Goal: Task Accomplishment & Management: Use online tool/utility

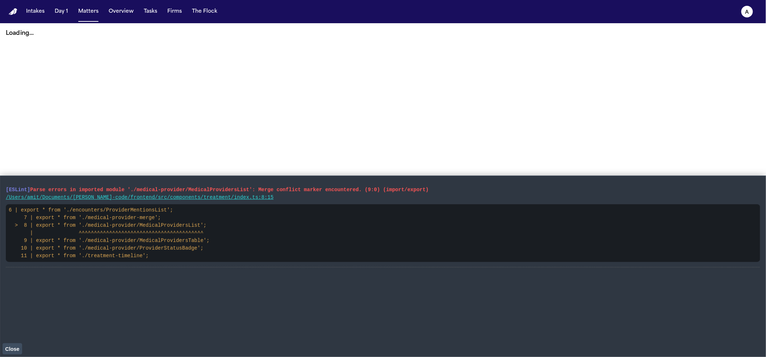
click at [9, 347] on span "Close" at bounding box center [12, 349] width 14 height 6
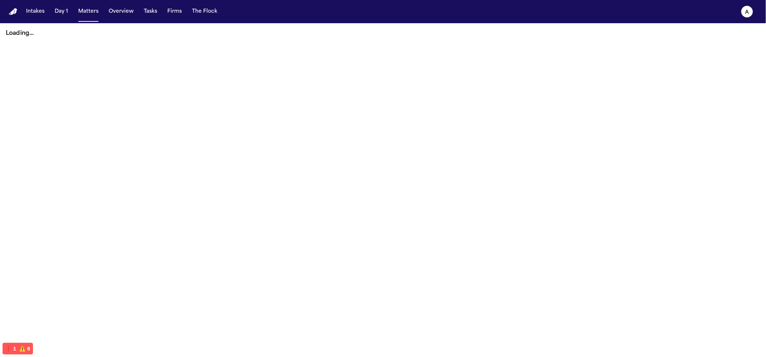
click at [80, 23] on div "Loading..." at bounding box center [383, 33] width 766 height 20
click at [85, 15] on button "Matters" at bounding box center [88, 11] width 26 height 13
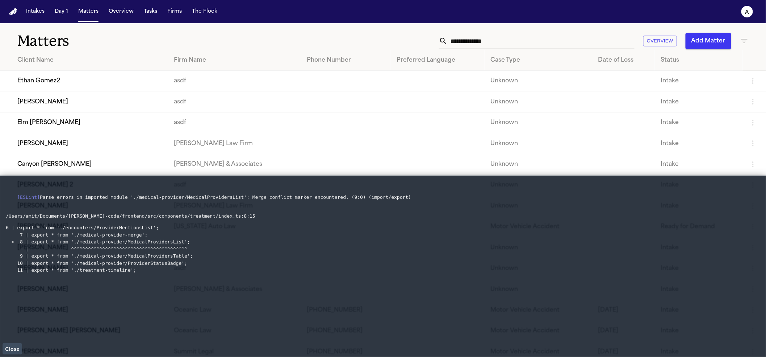
click at [18, 354] on button "Close" at bounding box center [13, 348] width 20 height 11
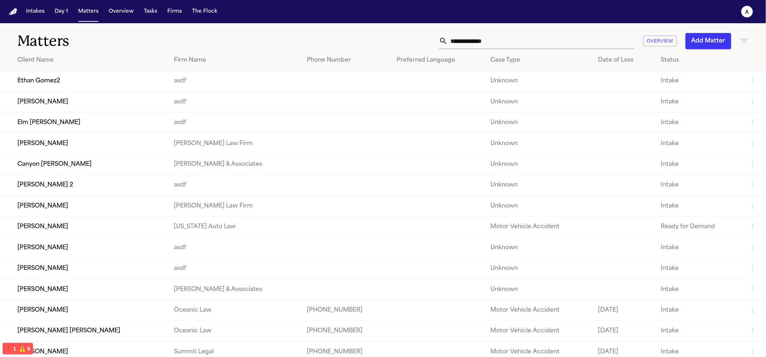
click at [80, 188] on td "[PERSON_NAME] 2" at bounding box center [84, 185] width 168 height 21
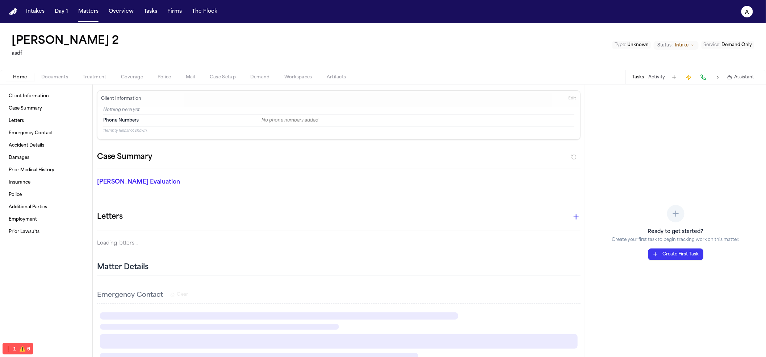
drag, startPoint x: 250, startPoint y: 79, endPoint x: 197, endPoint y: 76, distance: 53.7
click at [250, 79] on span "Demand" at bounding box center [260, 77] width 20 height 6
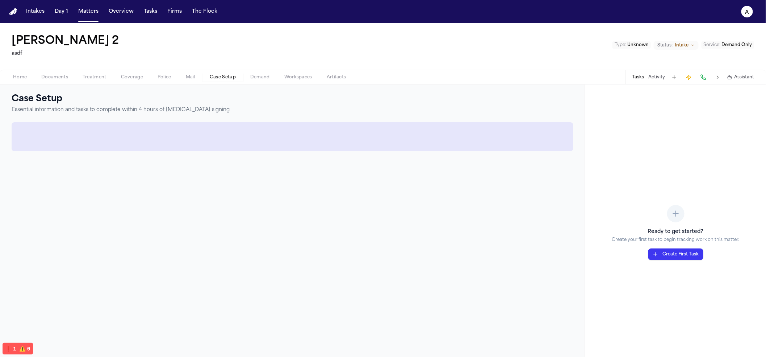
click at [221, 80] on span "Case Setup" at bounding box center [223, 77] width 26 height 6
click at [252, 75] on span "Demand" at bounding box center [260, 77] width 20 height 6
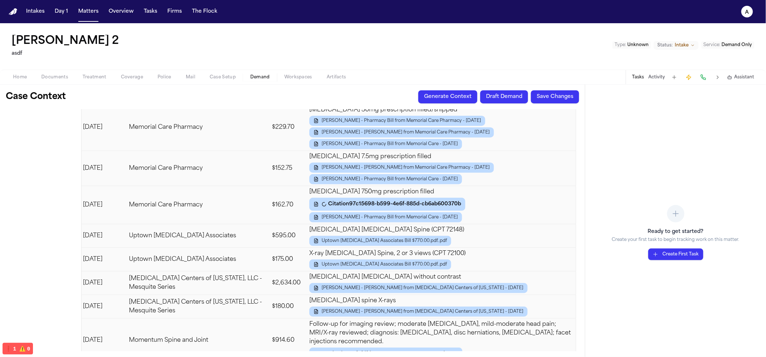
scroll to position [1721, 0]
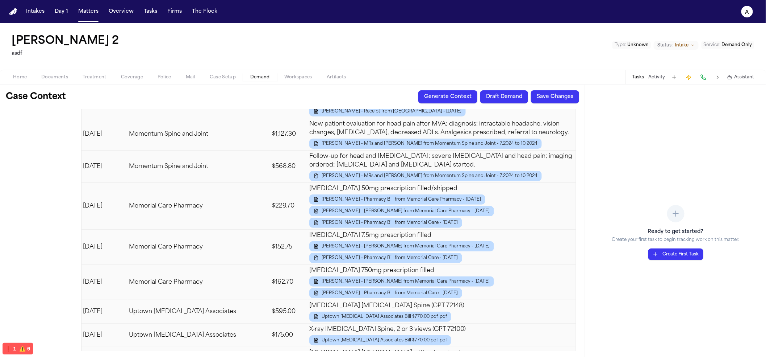
click at [502, 100] on button "Draft Demand" at bounding box center [505, 96] width 48 height 13
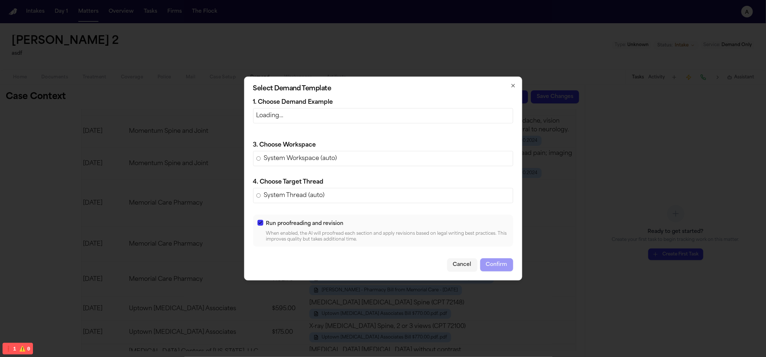
scroll to position [1718, 0]
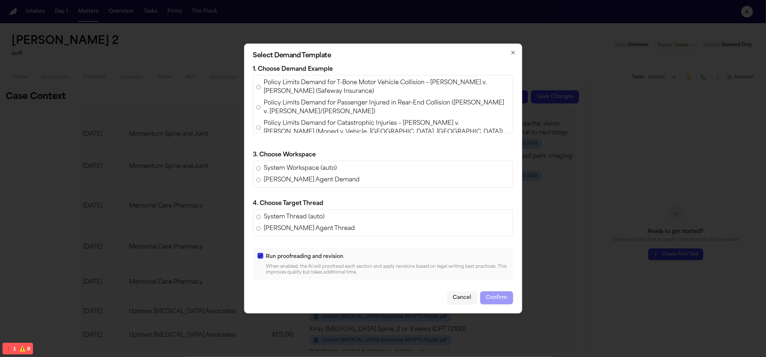
click at [380, 89] on span "Policy Limits Demand for T-Bone Motor Vehicle Collision – Angelica Luna v. Noem…" at bounding box center [387, 86] width 246 height 17
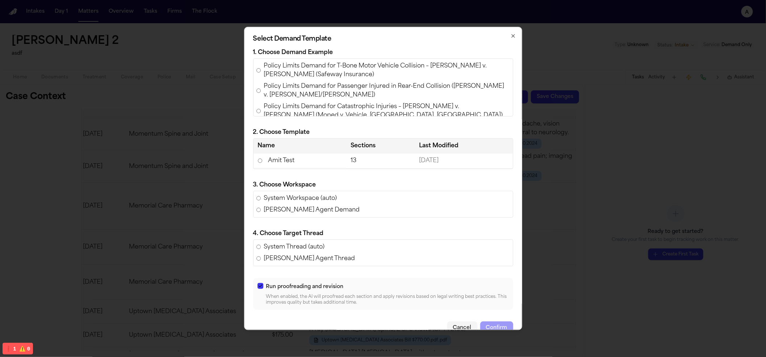
click at [336, 156] on td "Amit Test" at bounding box center [300, 160] width 93 height 15
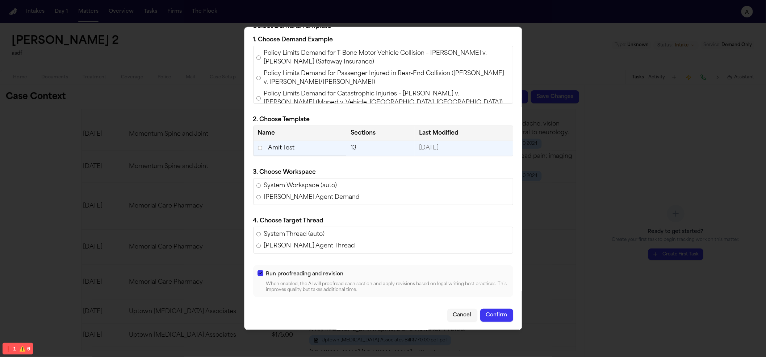
scroll to position [13, 0]
click at [500, 315] on button "Confirm" at bounding box center [497, 314] width 33 height 13
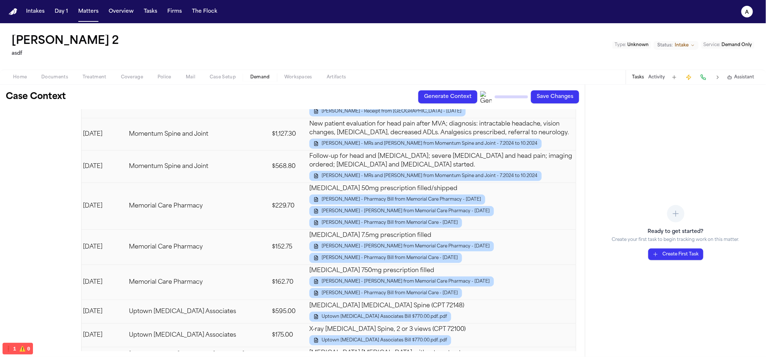
click at [521, 55] on div "Juan Molina 2 asdf Type : Unknown Status: Intake Service : Demand Only" at bounding box center [383, 46] width 766 height 46
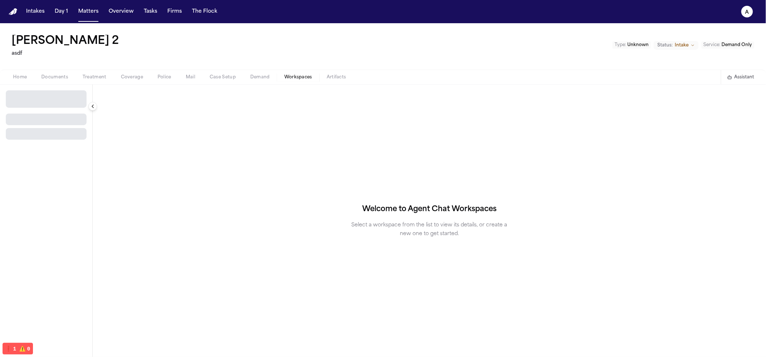
click at [283, 75] on button "Workspaces" at bounding box center [298, 77] width 42 height 9
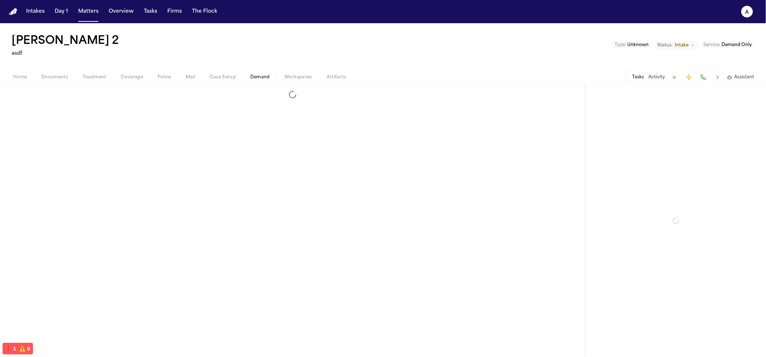
click at [253, 76] on span "Demand" at bounding box center [260, 77] width 20 height 6
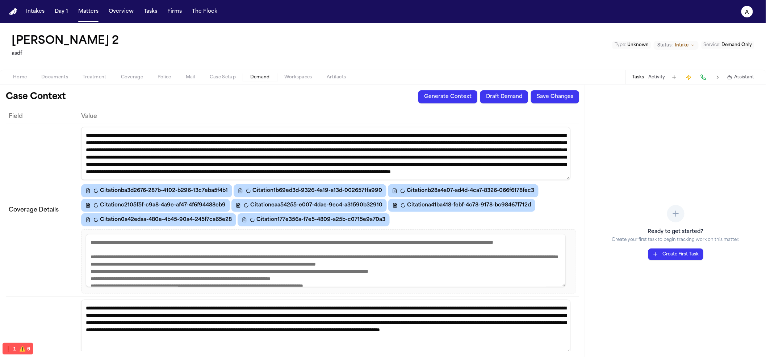
click at [494, 93] on button "Draft Demand" at bounding box center [505, 96] width 48 height 13
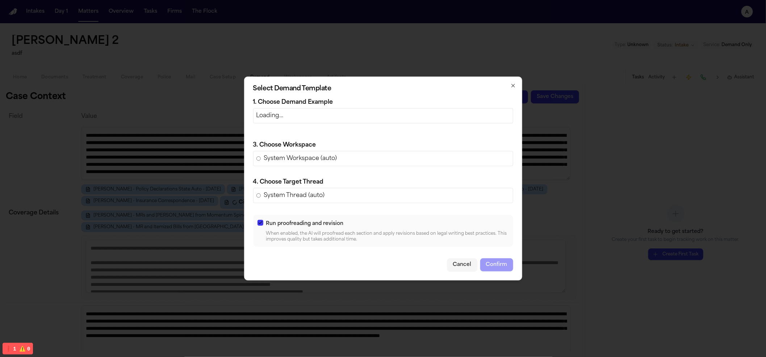
click at [287, 118] on p "Loading…" at bounding box center [384, 115] width 254 height 9
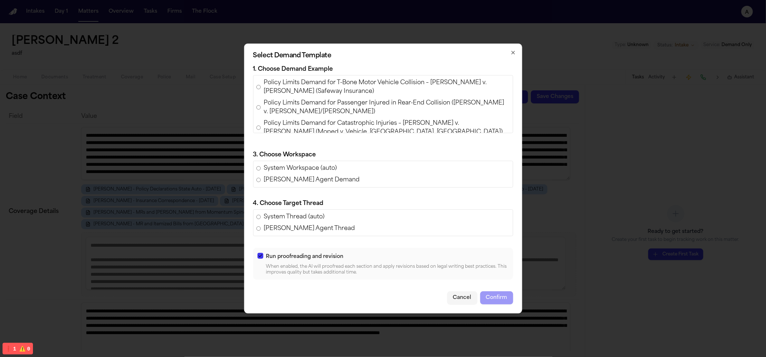
click at [332, 78] on span "Policy Limits Demand for T-Bone Motor Vehicle Collision – Angelica Luna v. Noem…" at bounding box center [387, 86] width 246 height 17
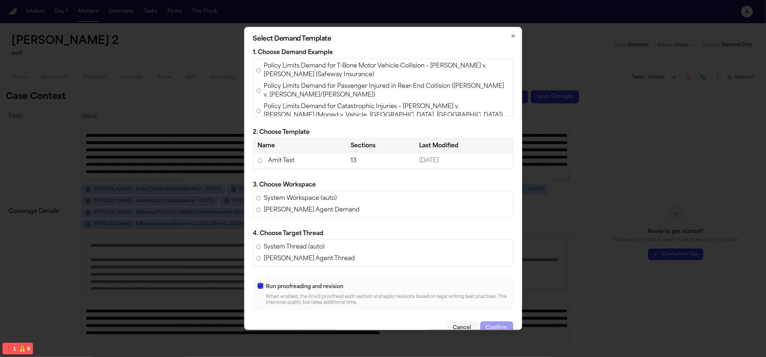
drag, startPoint x: 355, startPoint y: 175, endPoint x: 352, endPoint y: 163, distance: 11.7
click at [355, 174] on div "Select Demand Template 1. Choose Demand Example Policy Limits Demand for T-Bone…" at bounding box center [383, 178] width 278 height 303
click at [352, 163] on td "13" at bounding box center [380, 160] width 68 height 15
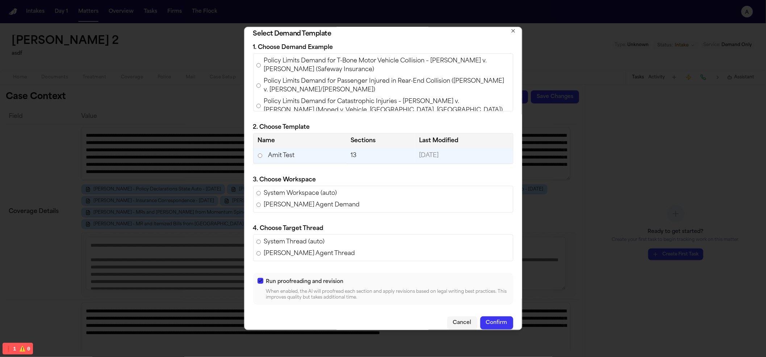
scroll to position [13, 0]
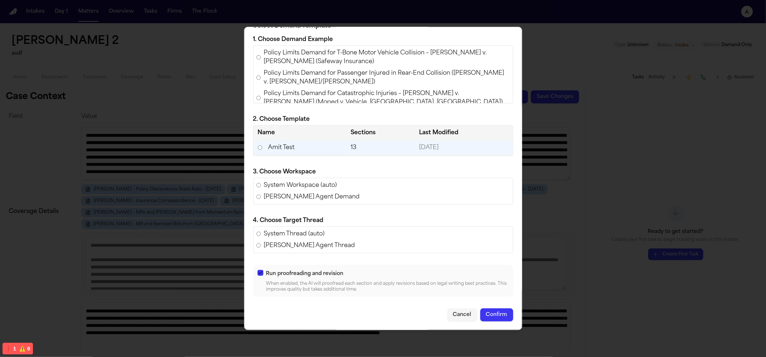
click at [493, 319] on button "Confirm" at bounding box center [497, 314] width 33 height 13
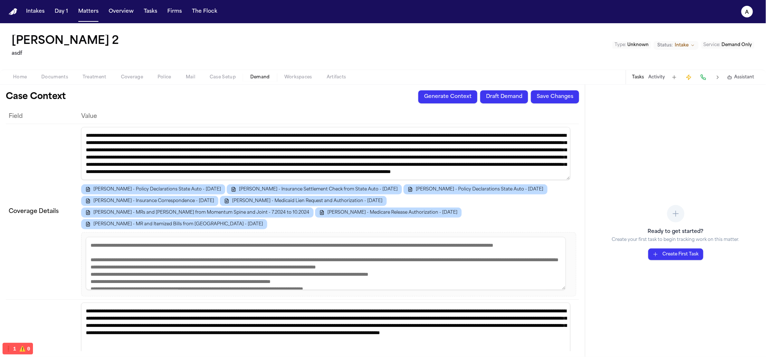
click at [500, 97] on button "Draft Demand" at bounding box center [505, 96] width 48 height 13
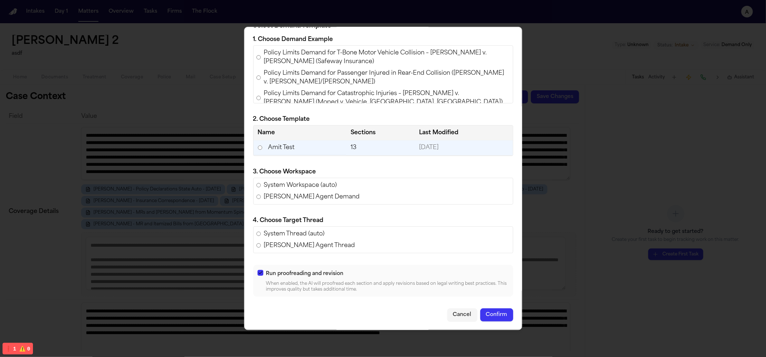
click at [496, 311] on button "Confirm" at bounding box center [497, 314] width 33 height 13
click at [490, 312] on button "Confirm" at bounding box center [497, 314] width 33 height 13
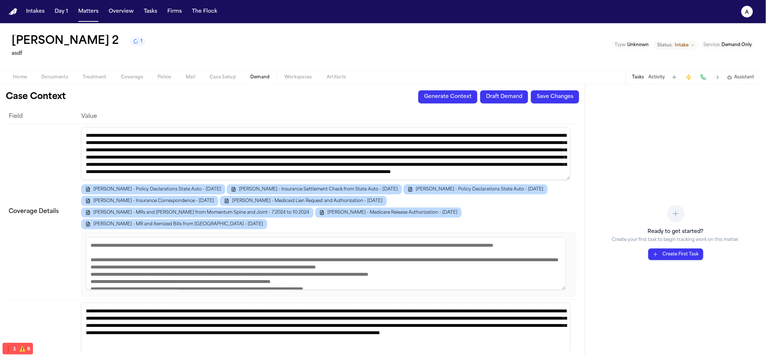
click at [519, 98] on button "Draft Demand" at bounding box center [505, 96] width 48 height 13
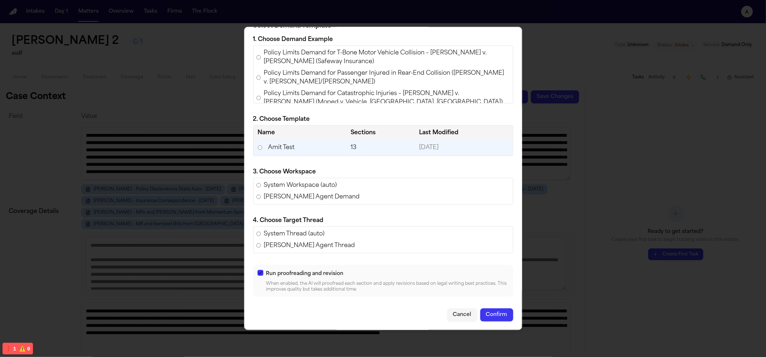
click at [495, 313] on button "Confirm" at bounding box center [497, 314] width 33 height 13
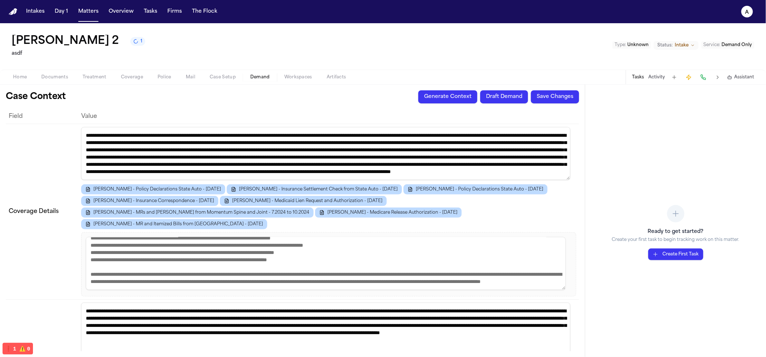
scroll to position [65, 0]
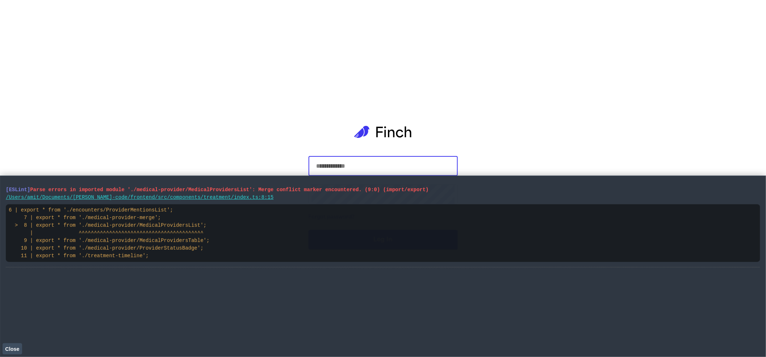
type input "**********"
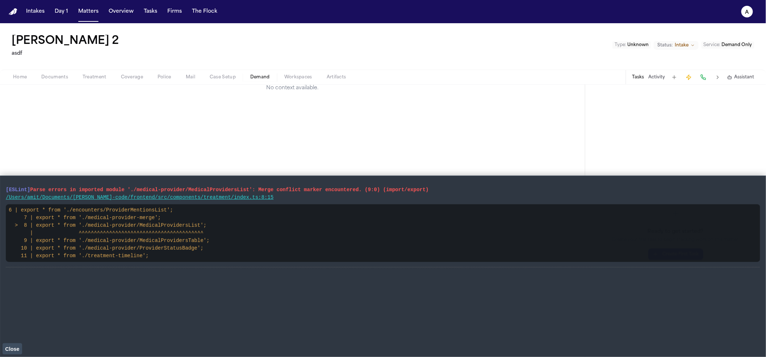
click at [19, 346] on span "Close" at bounding box center [12, 349] width 14 height 6
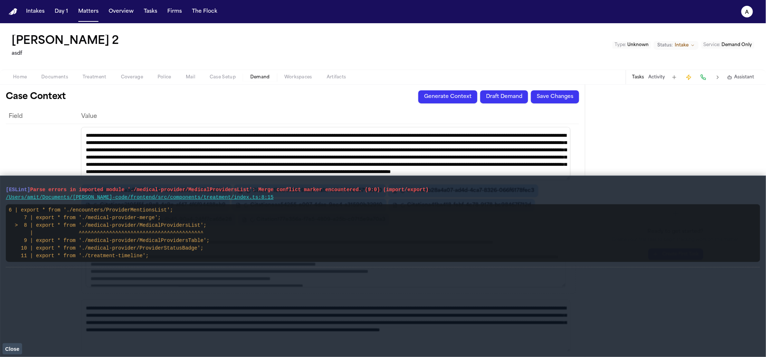
click at [6, 348] on span "Close" at bounding box center [12, 349] width 14 height 6
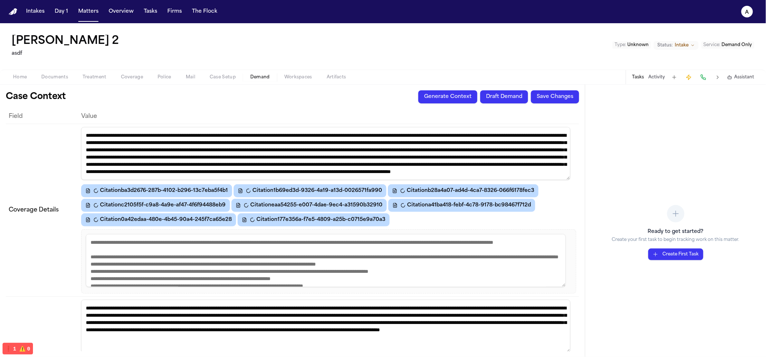
click at [511, 97] on button "Draft Demand" at bounding box center [505, 96] width 48 height 13
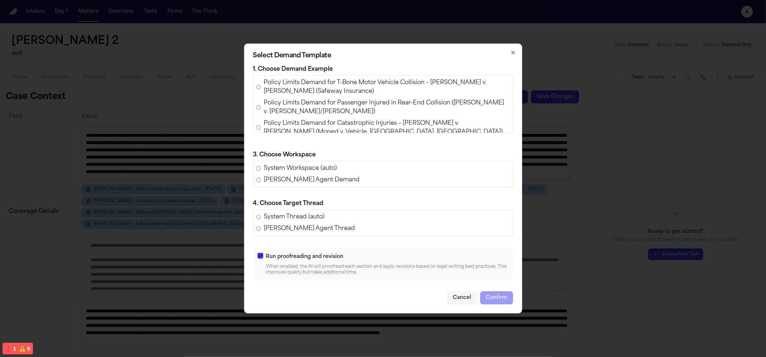
click at [315, 81] on span "Policy Limits Demand for T-Bone Motor Vehicle Collision – Angelica Luna v. Noem…" at bounding box center [387, 86] width 246 height 17
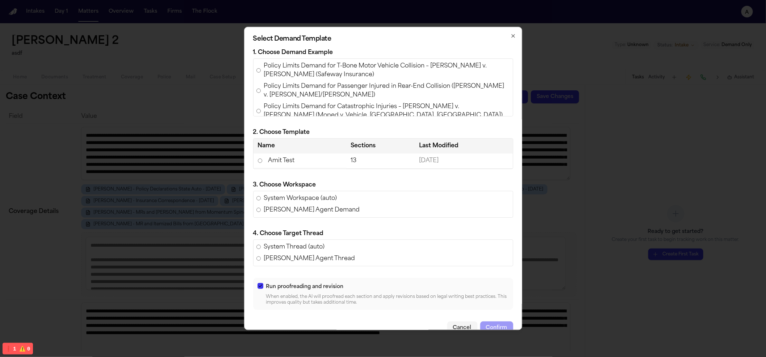
click at [302, 161] on td "Amit Test" at bounding box center [300, 160] width 93 height 15
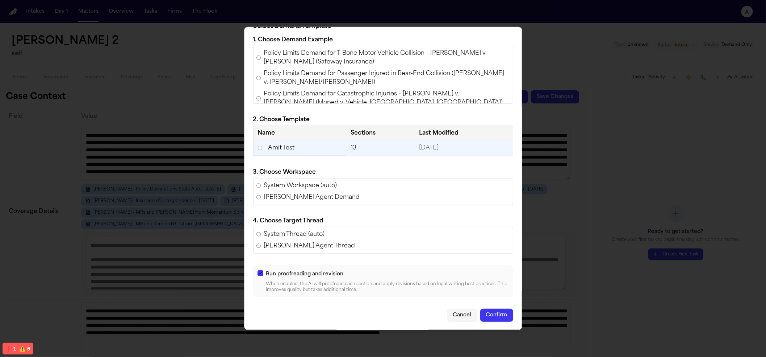
scroll to position [13, 0]
click at [490, 310] on button "Confirm" at bounding box center [497, 314] width 33 height 13
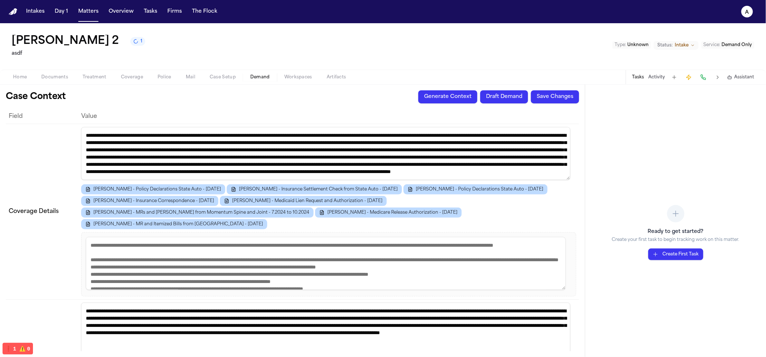
click at [495, 92] on button "Draft Demand" at bounding box center [505, 96] width 48 height 13
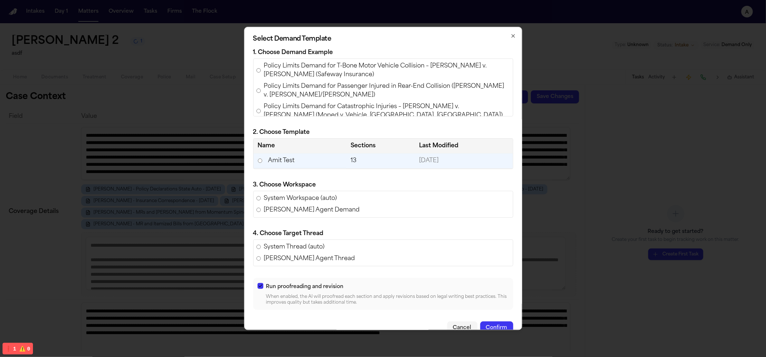
click at [493, 327] on button "Confirm" at bounding box center [497, 327] width 33 height 13
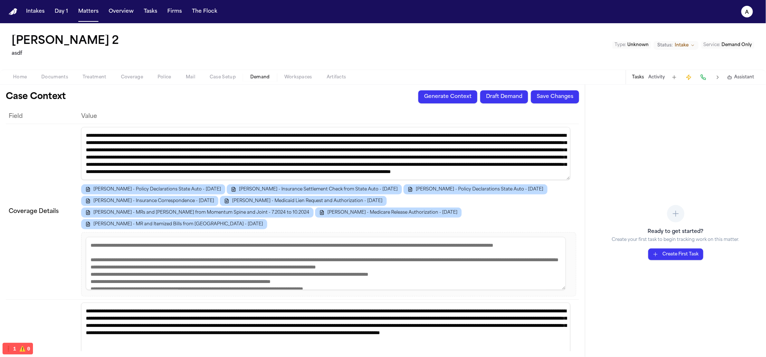
click at [495, 90] on div "Case Context Generate Context Draft Demand Save Changes Field Value Coverage De…" at bounding box center [292, 220] width 585 height 272
click at [502, 92] on button "Draft Demand" at bounding box center [505, 96] width 48 height 13
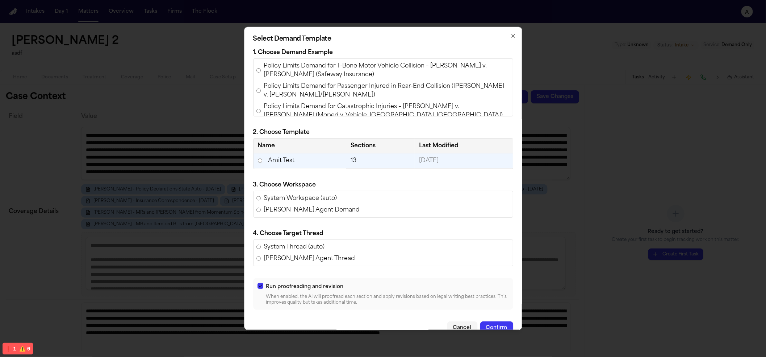
click at [502, 328] on button "Confirm" at bounding box center [497, 327] width 33 height 13
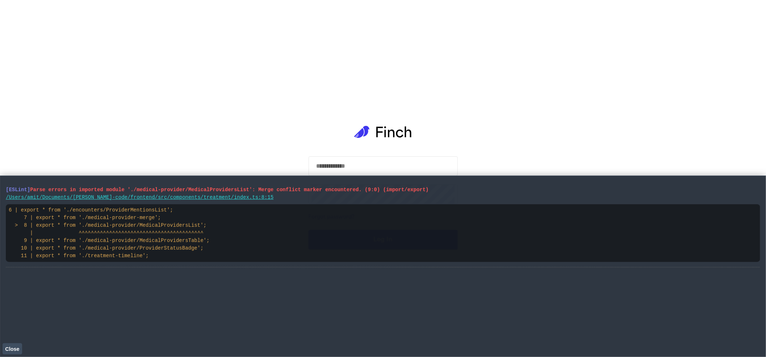
click at [19, 344] on button "Close" at bounding box center [13, 348] width 20 height 11
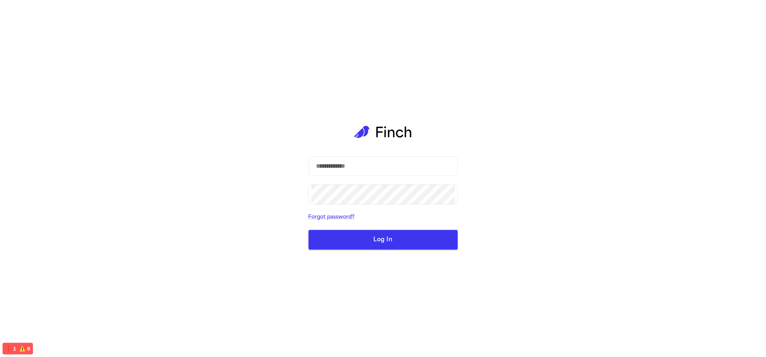
click at [329, 177] on form "​ ​ Forgot password? Log In" at bounding box center [383, 202] width 149 height 93
click at [333, 170] on input "text" at bounding box center [384, 166] width 144 height 20
type input "**********"
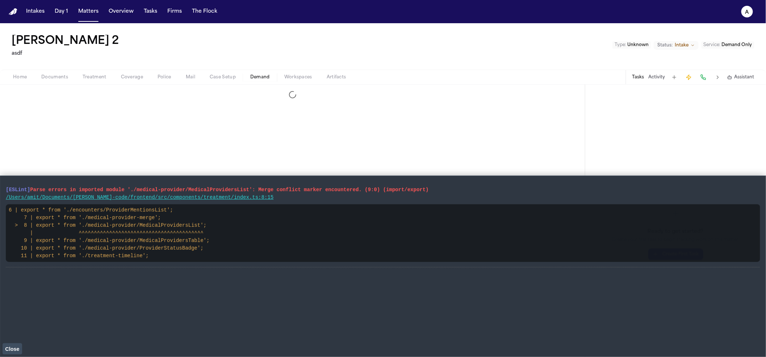
click at [13, 349] on span "Close" at bounding box center [12, 349] width 14 height 6
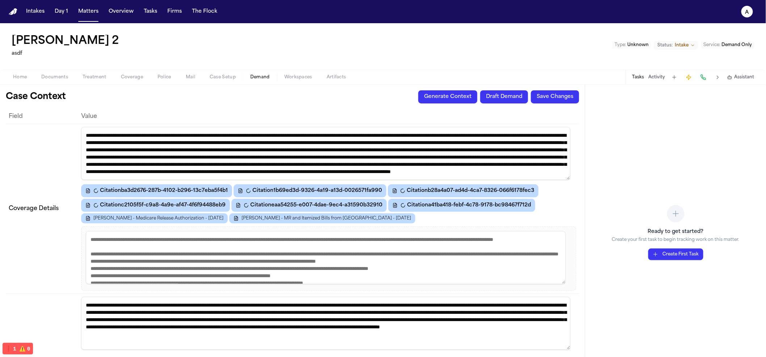
click at [512, 91] on button "Draft Demand" at bounding box center [505, 96] width 48 height 13
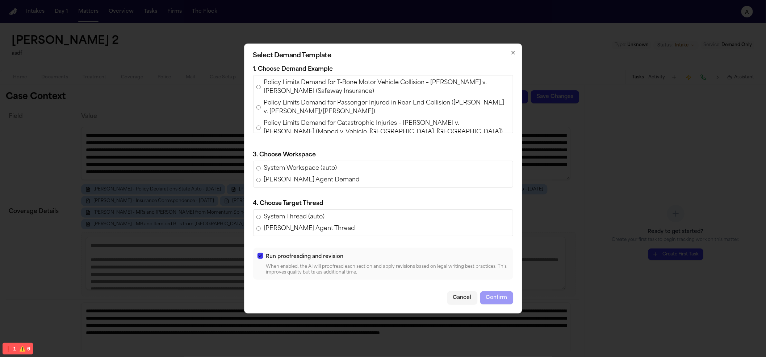
click at [272, 84] on span "Policy Limits Demand for T-Bone Motor Vehicle Collision – [PERSON_NAME] v. [PER…" at bounding box center [387, 86] width 246 height 17
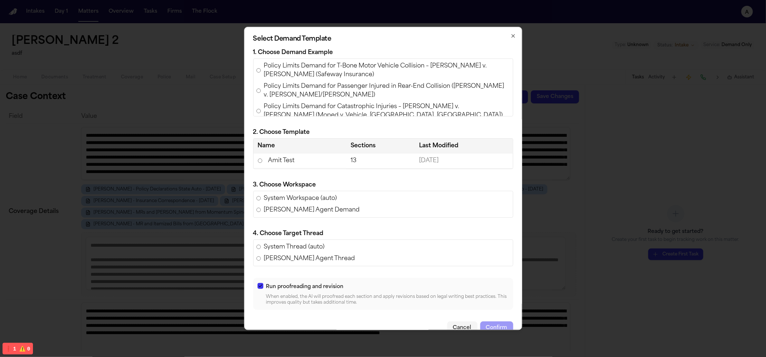
click at [285, 151] on th "Name" at bounding box center [300, 145] width 93 height 15
drag, startPoint x: 286, startPoint y: 158, endPoint x: 300, endPoint y: 181, distance: 26.9
click at [286, 158] on td "Amit Test" at bounding box center [300, 160] width 93 height 15
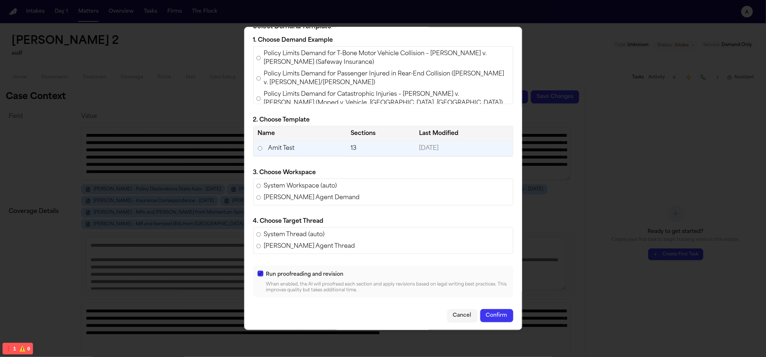
scroll to position [13, 0]
click at [491, 315] on button "Confirm" at bounding box center [497, 314] width 33 height 13
